Goal: Task Accomplishment & Management: Use online tool/utility

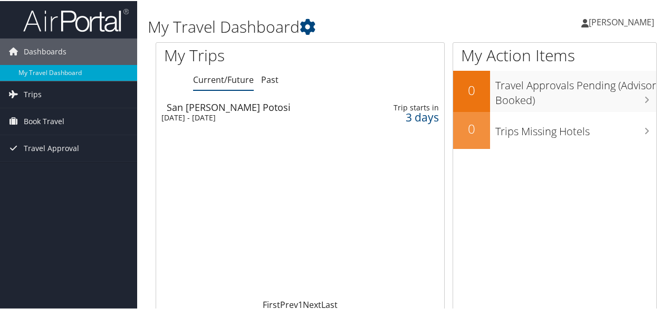
click at [249, 116] on div "[DATE] - [DATE]" at bounding box center [251, 117] width 178 height 10
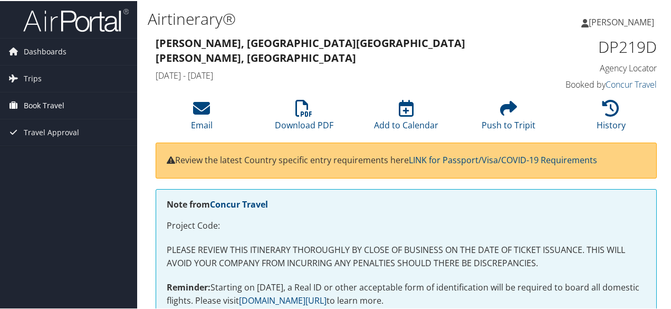
click at [47, 106] on span "Book Travel" at bounding box center [44, 104] width 41 height 26
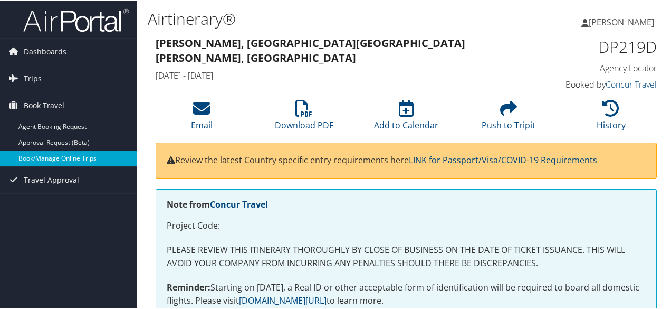
click at [77, 159] on link "Book/Manage Online Trips" at bounding box center [68, 157] width 137 height 16
